Goal: Task Accomplishment & Management: Use online tool/utility

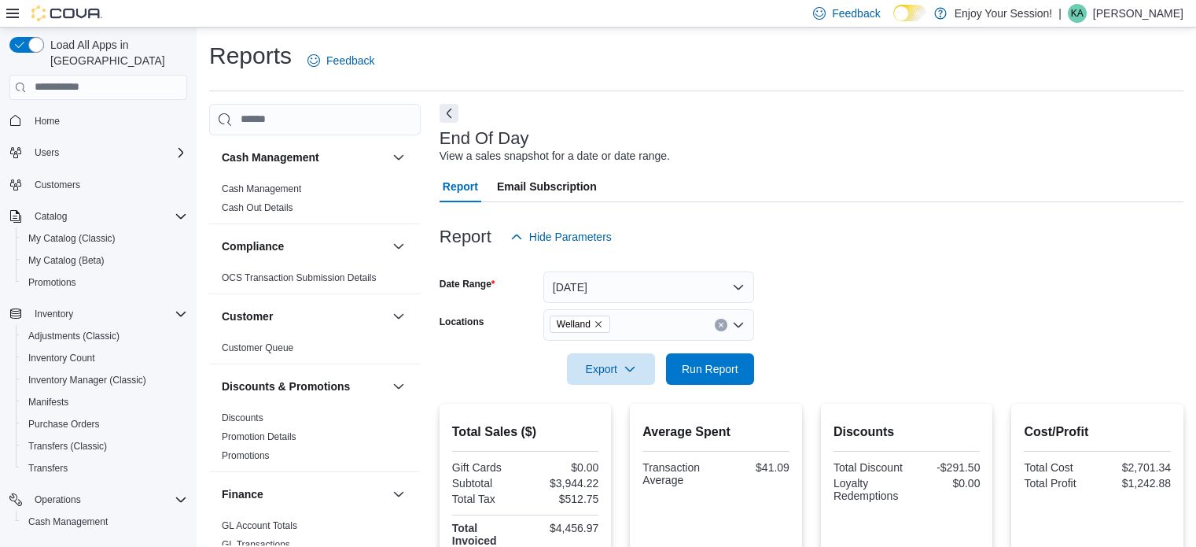
scroll to position [82, 0]
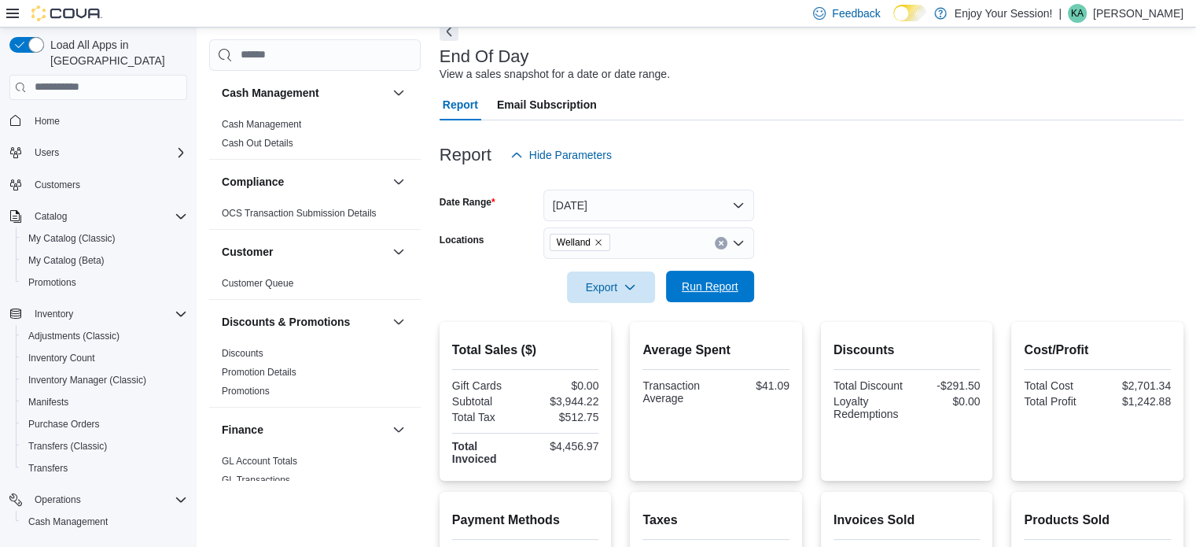
click at [698, 276] on span "Run Report" at bounding box center [710, 286] width 69 height 31
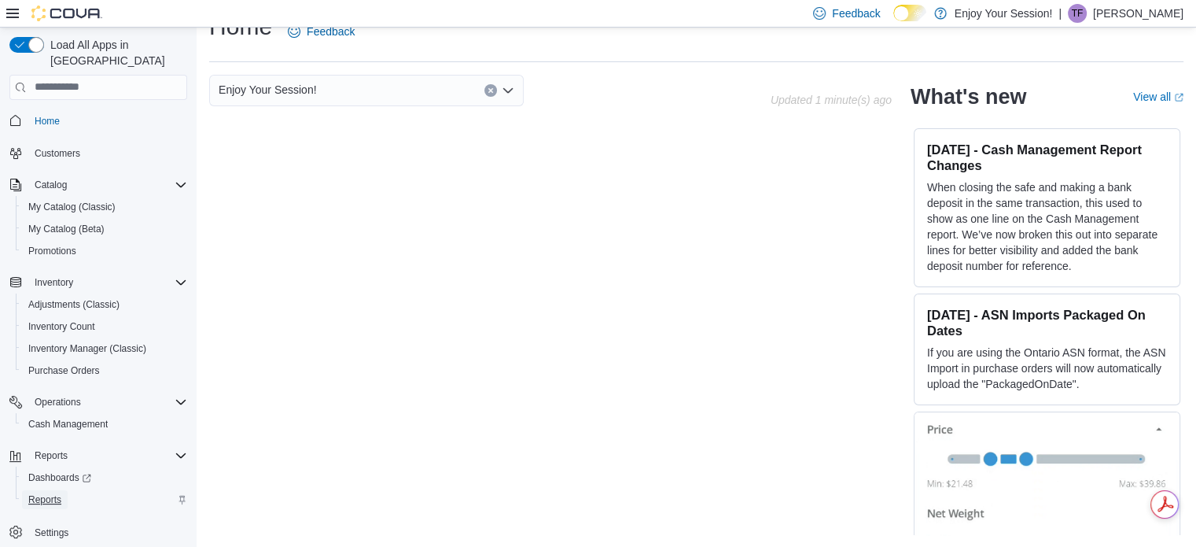
click at [61, 490] on link "Reports" at bounding box center [45, 499] width 46 height 19
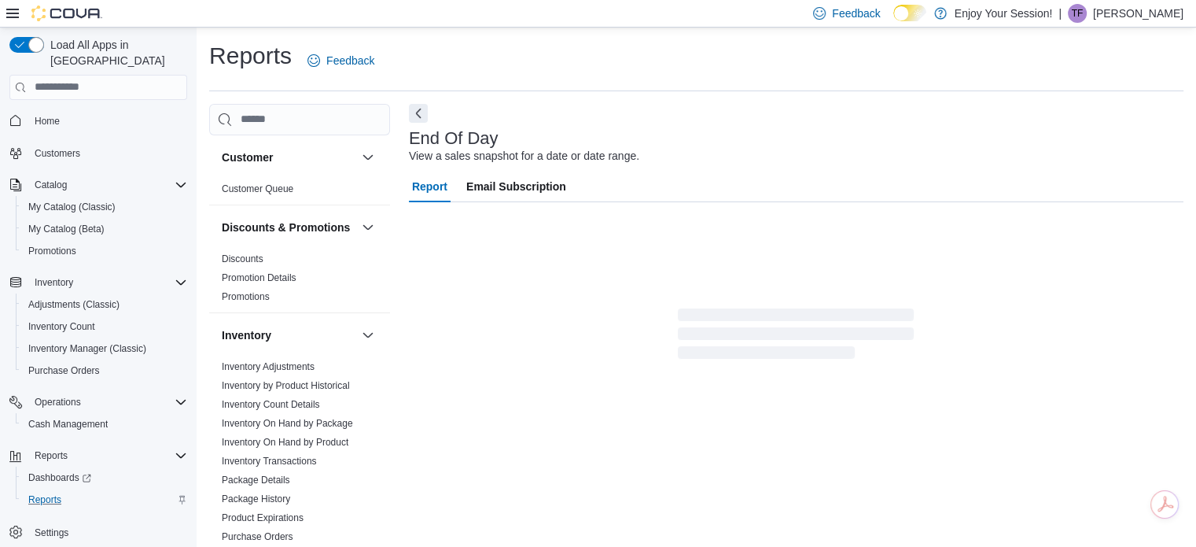
scroll to position [10, 0]
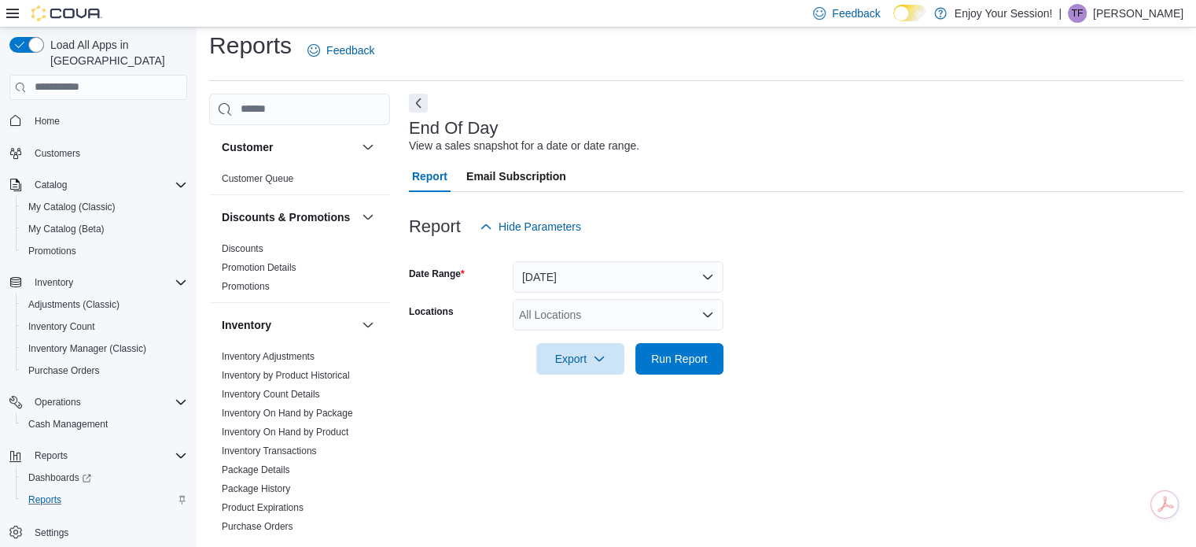
click at [626, 316] on div "All Locations" at bounding box center [618, 314] width 211 height 31
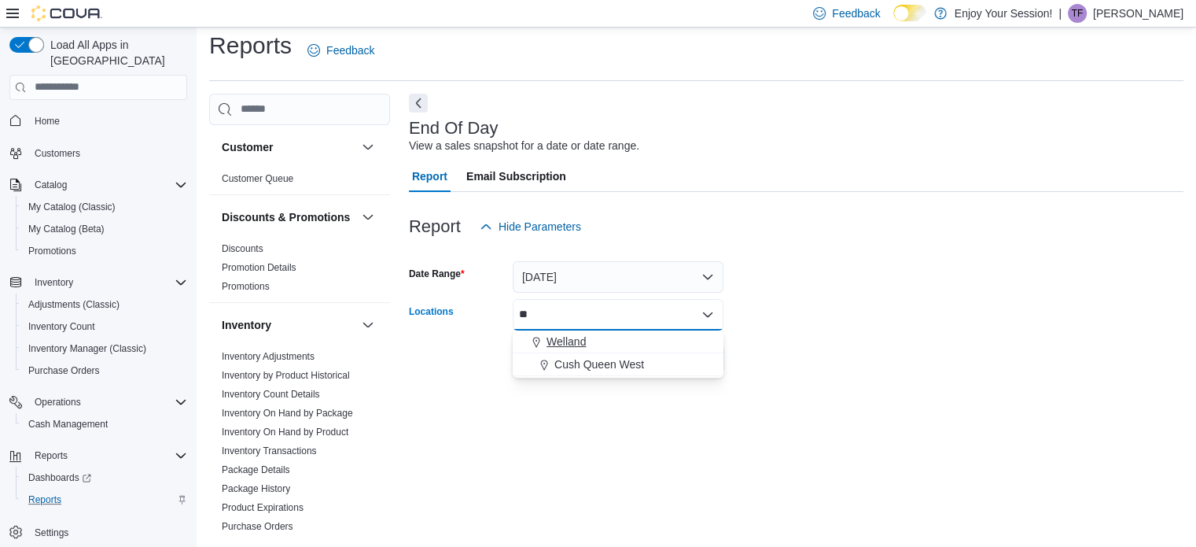
type input "**"
click at [594, 336] on div "Welland" at bounding box center [618, 341] width 192 height 16
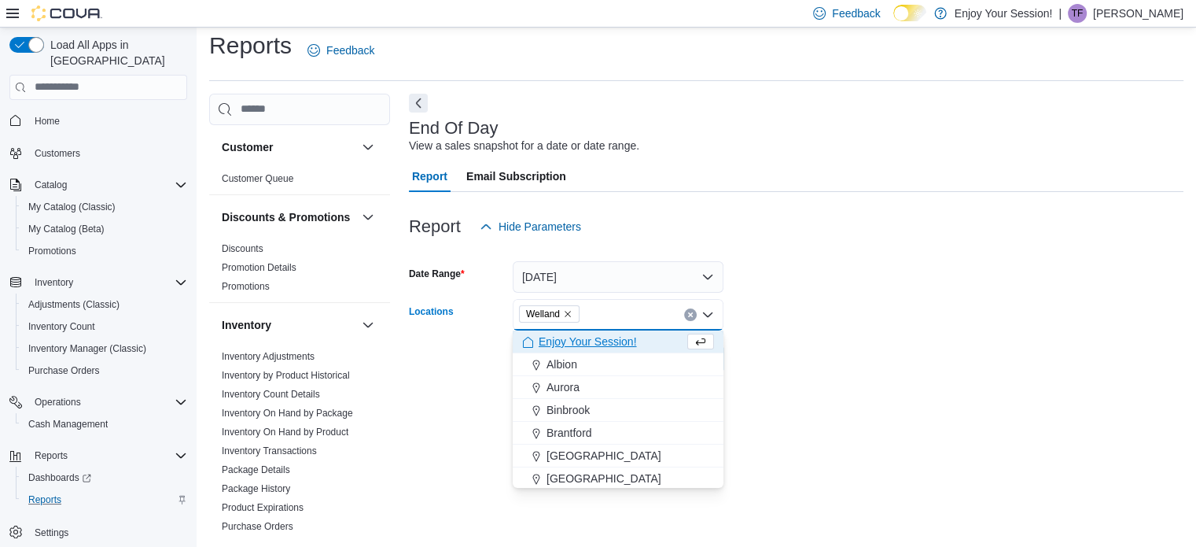
click at [805, 317] on form "Date Range [DATE] Locations [GEOGRAPHIC_DATA] Combo box. Selected. [GEOGRAPHIC_…" at bounding box center [796, 308] width 775 height 132
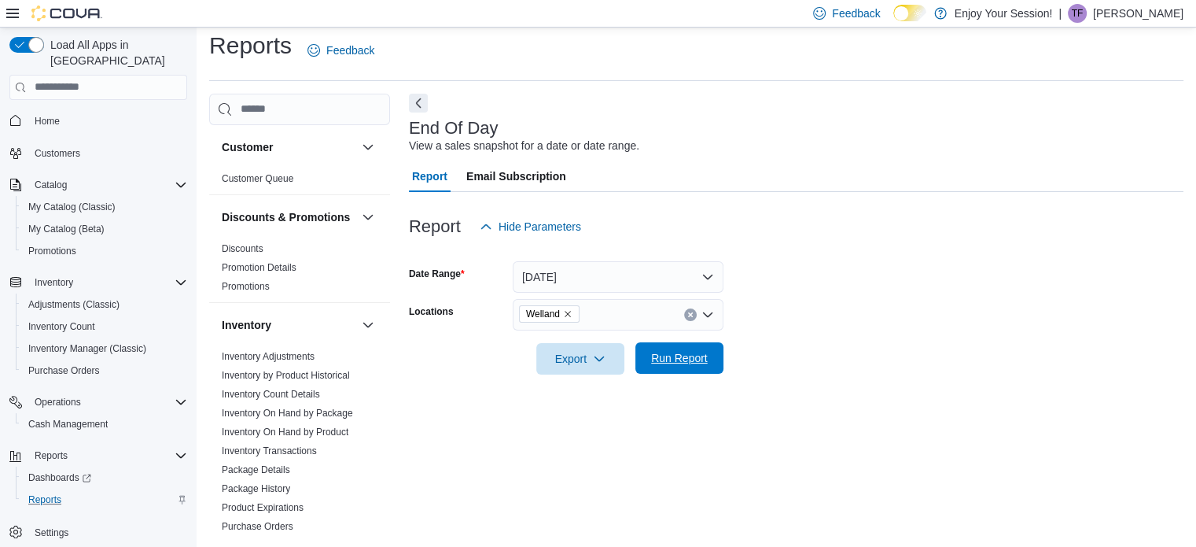
click at [679, 359] on span "Run Report" at bounding box center [679, 358] width 57 height 16
